Goal: Information Seeking & Learning: Learn about a topic

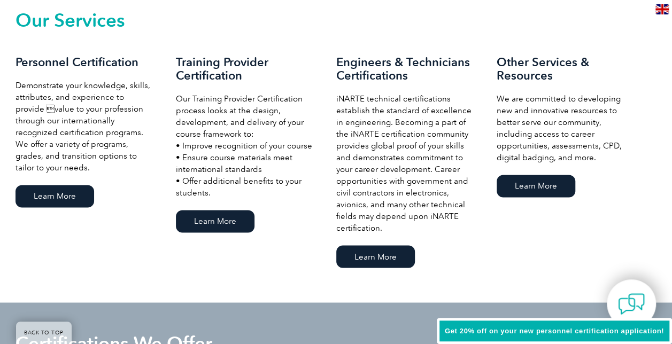
scroll to position [802, 0]
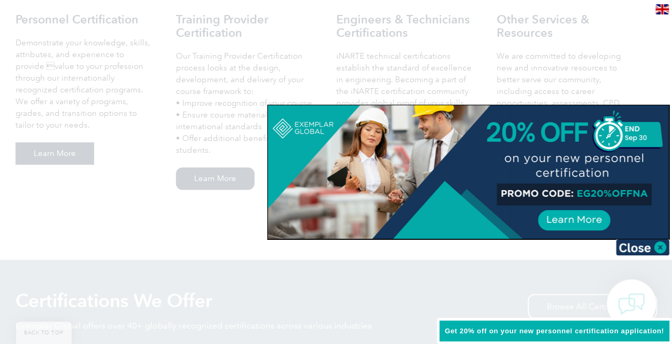
click at [662, 243] on img at bounding box center [642, 247] width 53 height 16
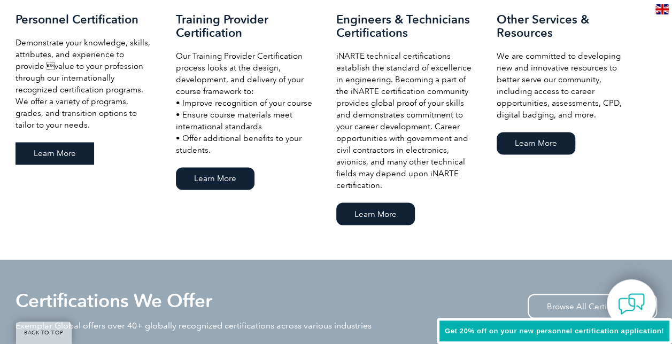
click at [53, 157] on link "Learn More" at bounding box center [55, 153] width 79 height 22
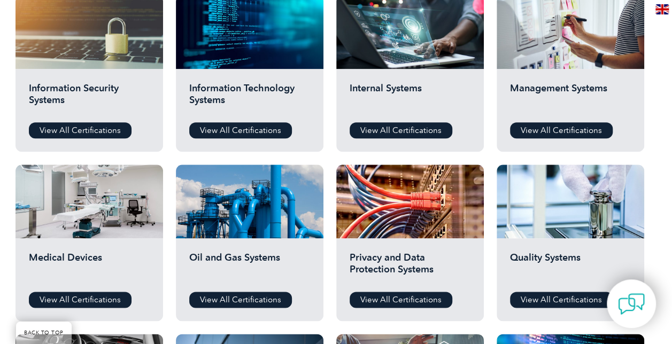
scroll to position [588, 0]
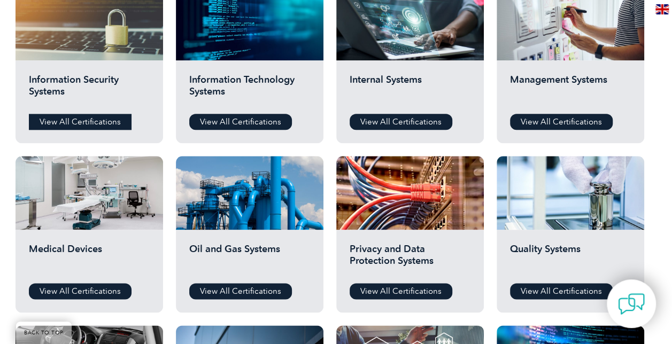
click at [107, 124] on link "View All Certifications" at bounding box center [80, 122] width 103 height 16
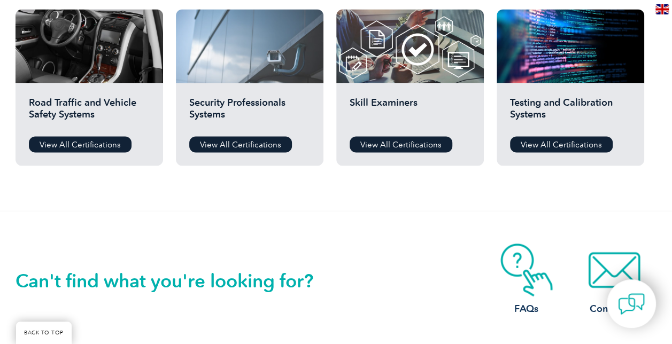
scroll to position [909, 0]
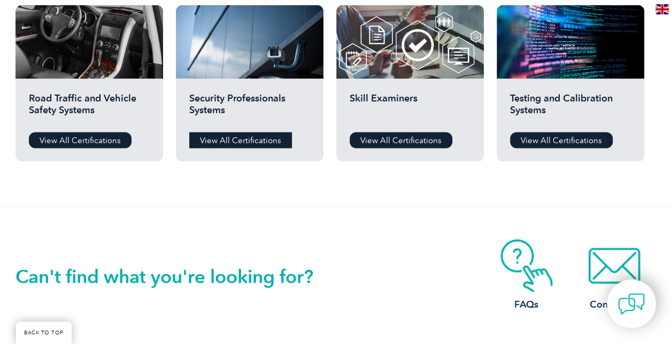
click at [242, 136] on link "View All Certifications" at bounding box center [240, 140] width 103 height 16
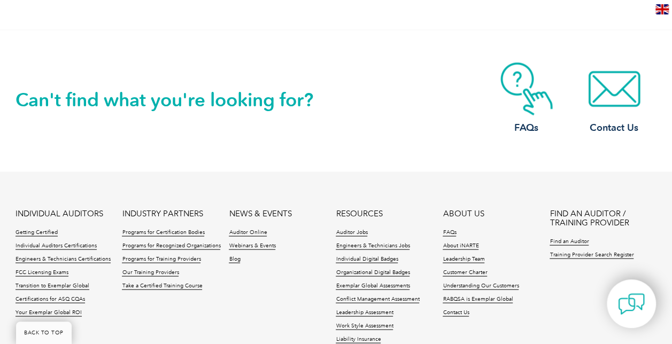
scroll to position [909, 0]
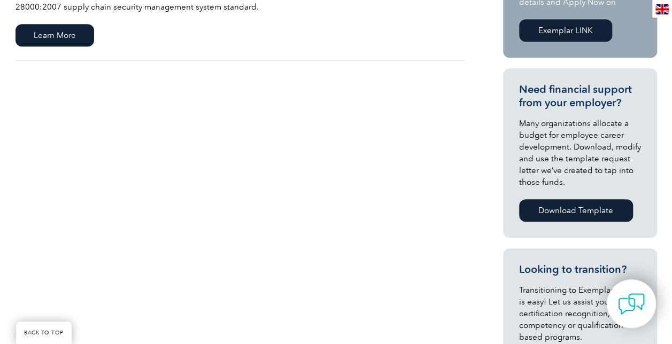
scroll to position [267, 0]
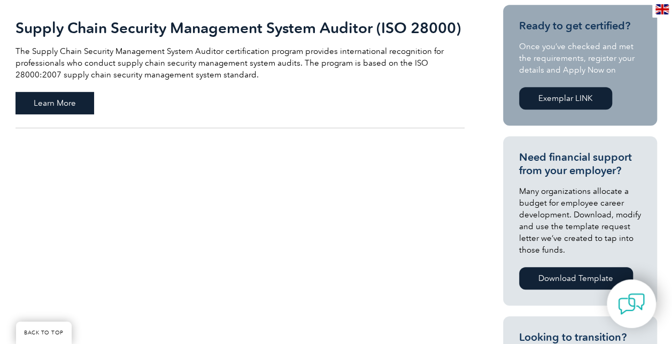
click at [56, 102] on span "Learn More" at bounding box center [55, 103] width 79 height 22
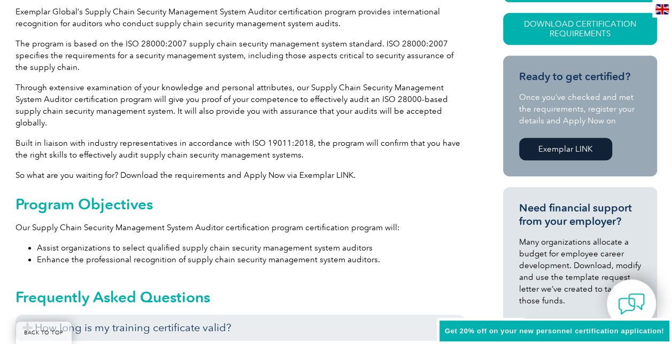
scroll to position [321, 0]
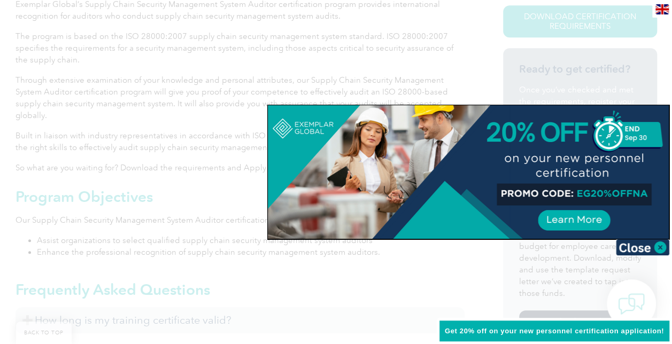
click at [662, 245] on img at bounding box center [642, 247] width 53 height 16
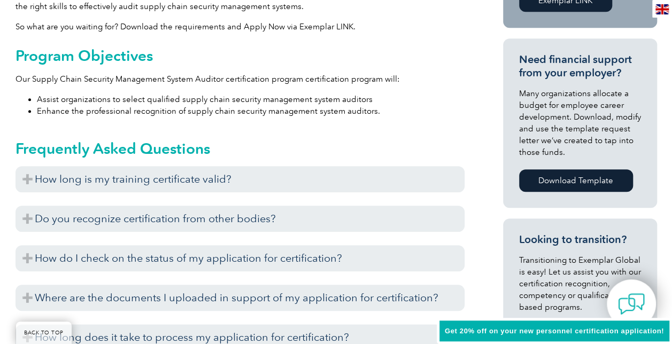
scroll to position [481, 0]
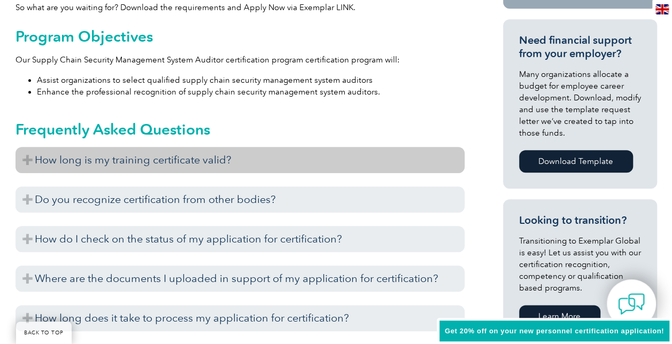
click at [26, 149] on h3 "How long is my training certificate valid?" at bounding box center [240, 160] width 449 height 26
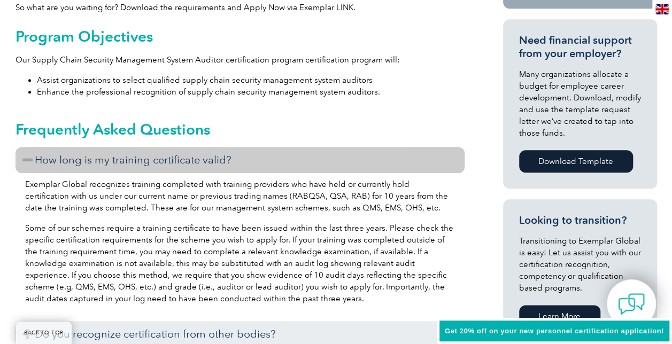
click at [26, 148] on h3 "How long is my training certificate valid?" at bounding box center [240, 160] width 449 height 26
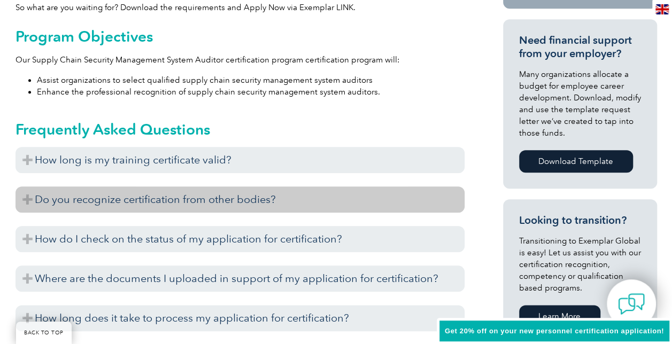
click at [223, 187] on h3 "Do you recognize certification from other bodies?" at bounding box center [240, 200] width 449 height 26
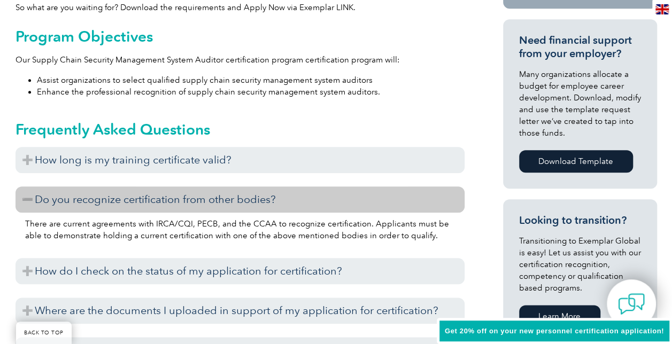
click at [222, 187] on h3 "Do you recognize certification from other bodies?" at bounding box center [240, 200] width 449 height 26
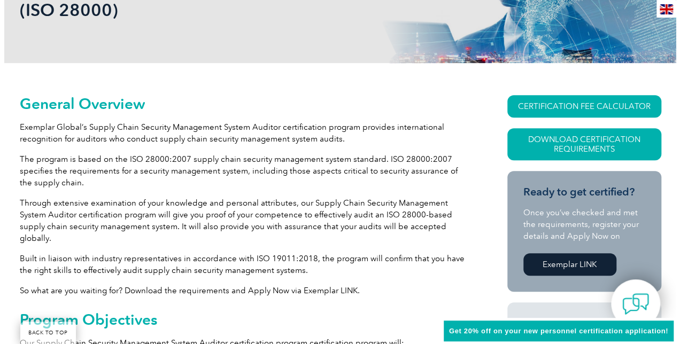
scroll to position [160, 0]
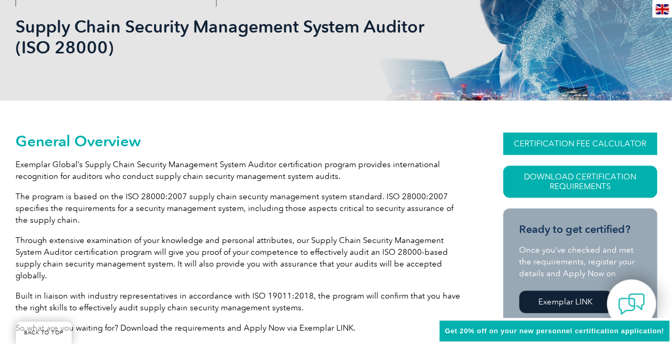
click at [605, 140] on link "CERTIFICATION FEE CALCULATOR" at bounding box center [580, 144] width 154 height 22
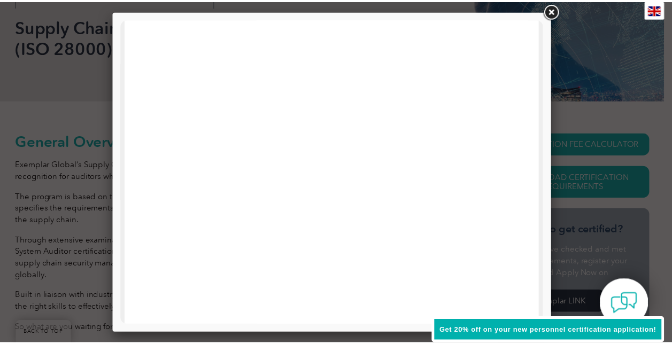
scroll to position [214, 0]
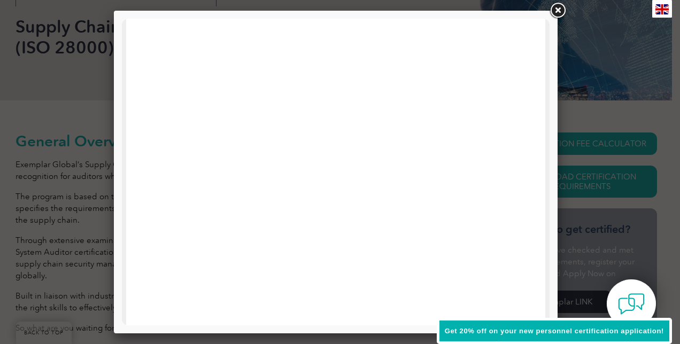
click at [559, 11] on link at bounding box center [557, 10] width 19 height 19
